Goal: Task Accomplishment & Management: Use online tool/utility

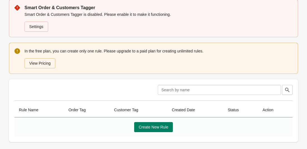
scroll to position [47, 0]
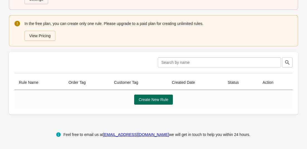
click at [141, 102] on span "Create New Rule" at bounding box center [153, 100] width 30 height 4
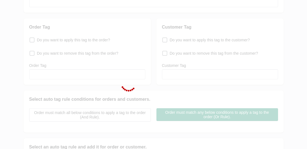
scroll to position [149, 0]
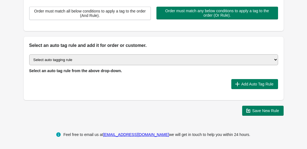
click at [67, 61] on select "Select auto tagging rule Tag by order amount Tag based on the order count (Volu…" at bounding box center [153, 59] width 248 height 11
click at [99, 69] on span "Select an auto tag rule from the above drop-down." at bounding box center [75, 71] width 93 height 4
click at [101, 58] on select "Select auto tagging rule Tag by order amount Tag based on the order count (Volu…" at bounding box center [153, 59] width 248 height 11
select select "67"
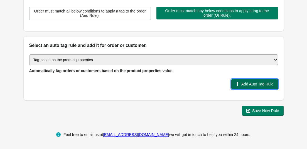
click at [254, 83] on span "Add Auto Tag Rule" at bounding box center [257, 84] width 32 height 4
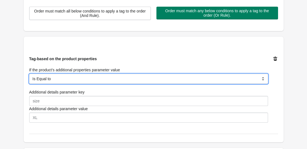
click at [129, 75] on select "Is Equal to Contain Is not Equal to Does not Contain" at bounding box center [148, 79] width 238 height 10
click at [29, 74] on select "Is Equal to Contain Is not Equal to Does not Contain" at bounding box center [148, 79] width 238 height 10
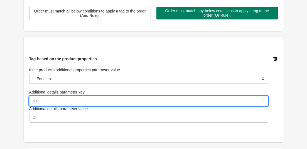
click at [124, 99] on input "Additional details parameter key" at bounding box center [148, 101] width 238 height 10
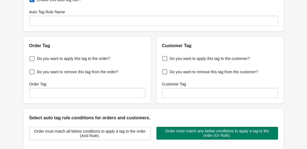
scroll to position [0, 0]
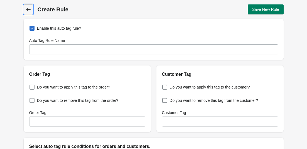
click at [28, 9] on icon at bounding box center [29, 10] width 6 height 6
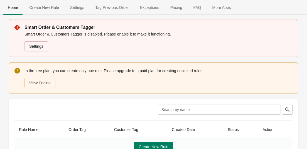
drag, startPoint x: 306, startPoint y: 68, endPoint x: 307, endPoint y: 82, distance: 13.9
click at [306, 82] on div "Smart Order & Customers Tagger Smart Order & Customers Tagger is disabled. Plea…" at bounding box center [153, 93] width 307 height 148
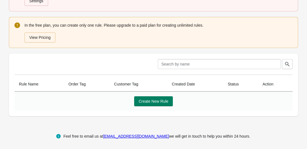
scroll to position [47, 0]
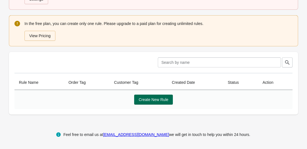
click at [157, 100] on span "Create New Rule" at bounding box center [153, 100] width 30 height 4
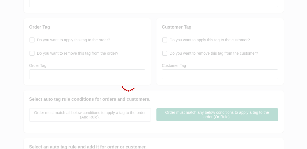
scroll to position [149, 0]
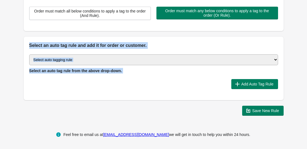
drag, startPoint x: 29, startPoint y: 43, endPoint x: 263, endPoint y: 91, distance: 238.9
click at [263, 91] on div "Select an auto tag rule and add it for order or customer. Select auto tagging r…" at bounding box center [154, 69] width 260 height 64
copy div "Select an auto tag rule and add it for order or customer. Select auto tagging r…"
click at [106, 58] on select "Select auto tagging rule Tag by order amount Tag based on the order count (Volu…" at bounding box center [153, 59] width 248 height 11
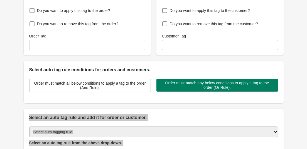
scroll to position [78, 0]
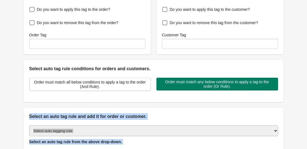
click at [135, 133] on select "Select auto tagging rule Tag by order amount Tag based on the order count (Volu…" at bounding box center [153, 131] width 248 height 11
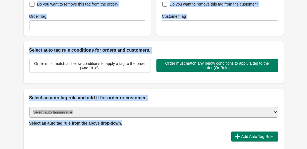
scroll to position [149, 0]
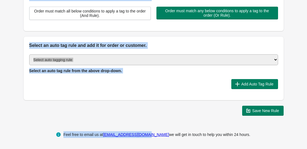
drag, startPoint x: 37, startPoint y: 4, endPoint x: 153, endPoint y: 161, distance: 195.5
copy div "Create Rule Save New Rule Enable this auto tag rule? Auto Tag Rule Name Order T…"
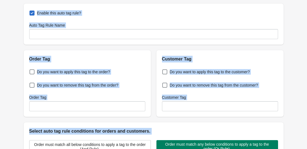
scroll to position [0, 0]
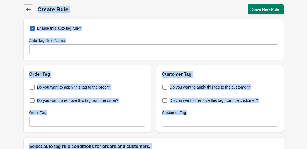
click at [47, 34] on div "Enable this auto tag rule? Auto Tag Rule Name" at bounding box center [154, 39] width 260 height 41
click at [69, 36] on div "Enable this auto tag rule? Auto Tag Rule Name" at bounding box center [154, 39] width 260 height 41
click at [97, 44] on div "Auto Tag Rule Name" at bounding box center [153, 46] width 248 height 17
click at [125, 59] on div "Enable this auto tag rule? Auto Tag Rule Name" at bounding box center [154, 39] width 260 height 41
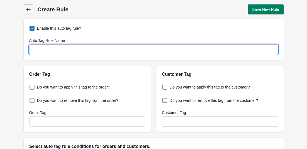
click at [119, 51] on input "Auto Tag Rule Name" at bounding box center [153, 49] width 248 height 10
click at [90, 49] on input "Auto Tag Rule Name" at bounding box center [153, 49] width 248 height 10
paste input "Order Vendor Tagging"
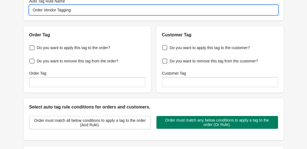
scroll to position [42, 0]
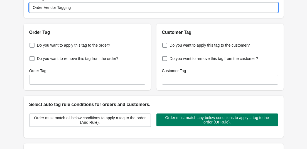
type input "Order Vendor Tagging"
click at [89, 47] on span "Do you want to apply this tag to the order?" at bounding box center [73, 46] width 73 height 6
click at [31, 44] on input "Do you want to apply this tag to the order?" at bounding box center [31, 44] width 0 height 0
checkbox input "true"
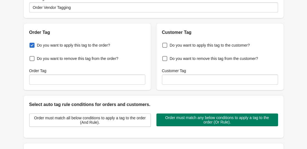
click at [84, 86] on div "Do you want to apply this tag to the order? Do you want to remove this tag from…" at bounding box center [87, 63] width 127 height 54
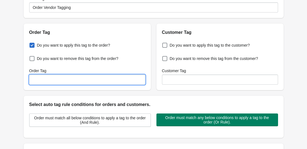
click at [81, 83] on input "Order Tag" at bounding box center [87, 80] width 116 height 10
type input "ي"
click at [85, 81] on input "Order Tag" at bounding box center [87, 80] width 116 height 10
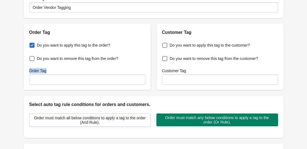
drag, startPoint x: 25, startPoint y: 71, endPoint x: 69, endPoint y: 71, distance: 43.6
click at [69, 71] on div "Order Tag Do you want to apply this tag to the order? Do you want to remove thi…" at bounding box center [150, 54] width 265 height 71
click at [69, 72] on div "Order Tag" at bounding box center [87, 71] width 116 height 6
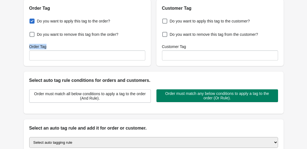
scroll to position [64, 0]
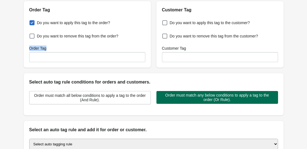
copy label "Order Tag"
